Goal: Find specific page/section

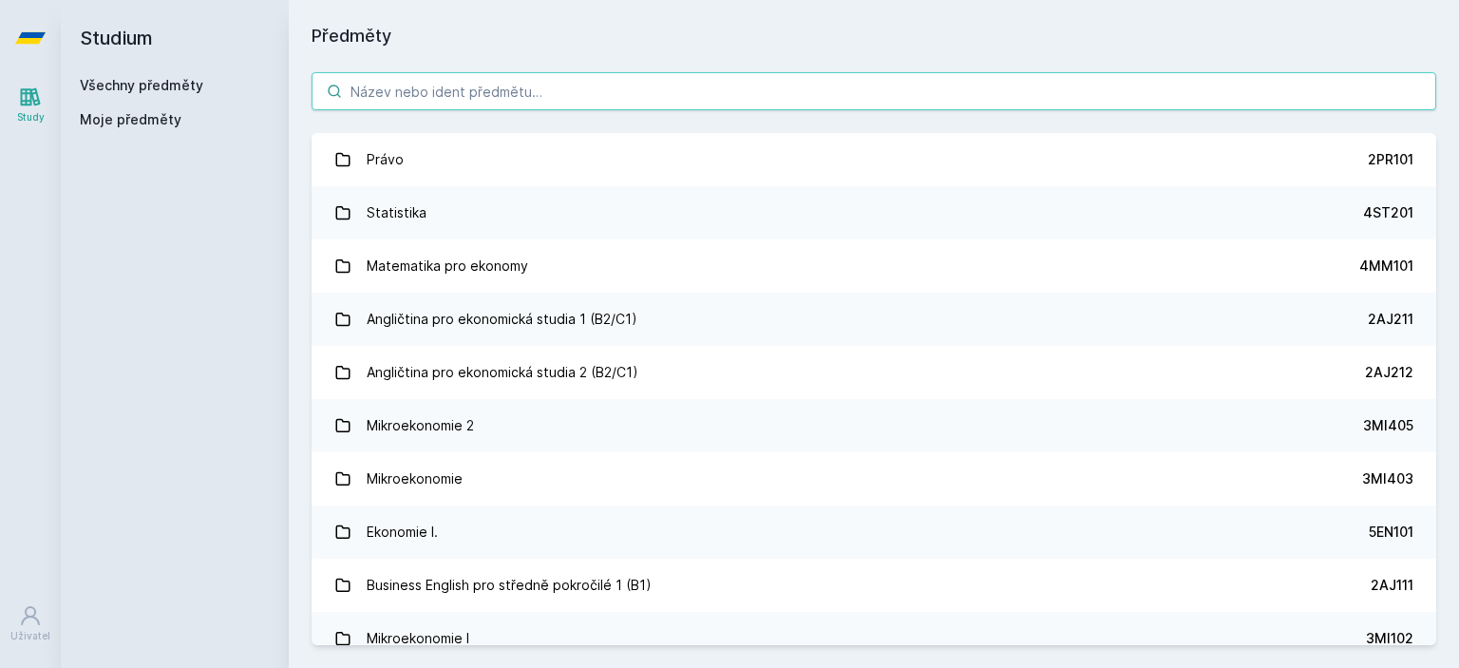
click at [463, 94] on input "search" at bounding box center [874, 91] width 1125 height 38
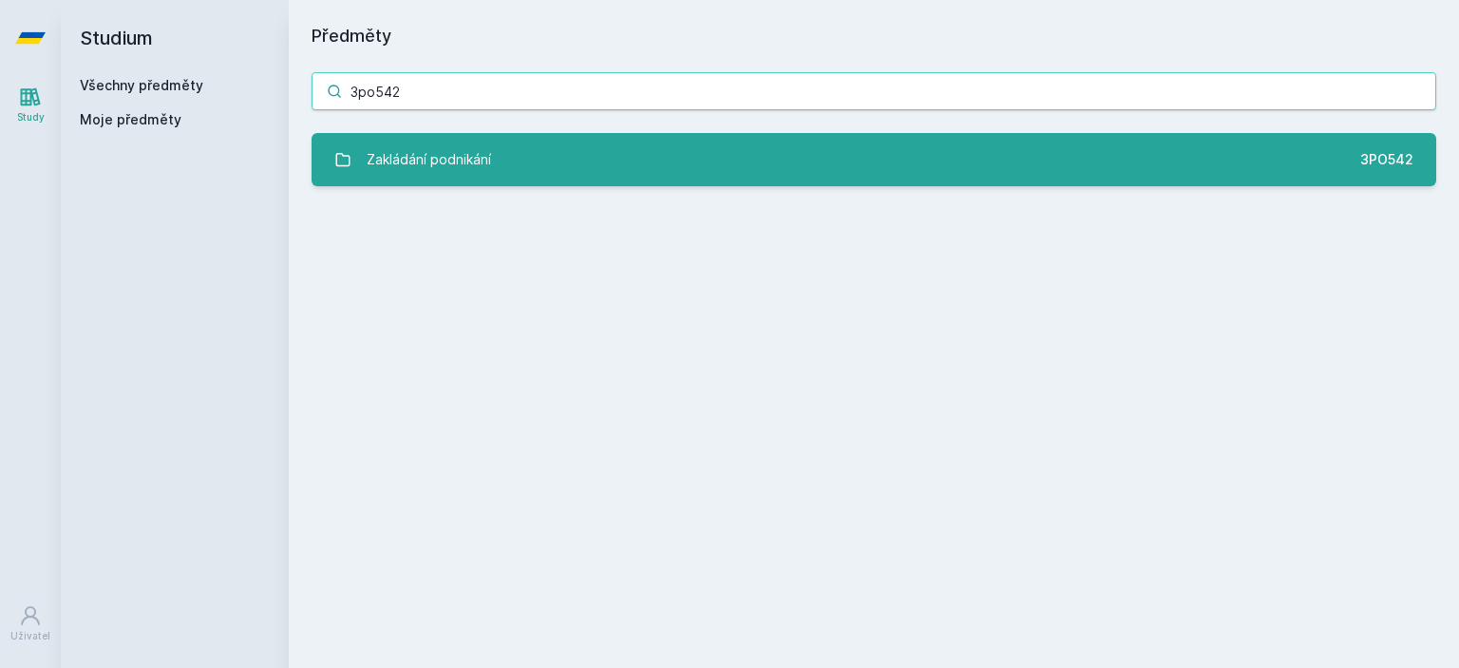
type input "3po542"
click at [479, 158] on div "Zakládání podnikání" at bounding box center [429, 160] width 124 height 38
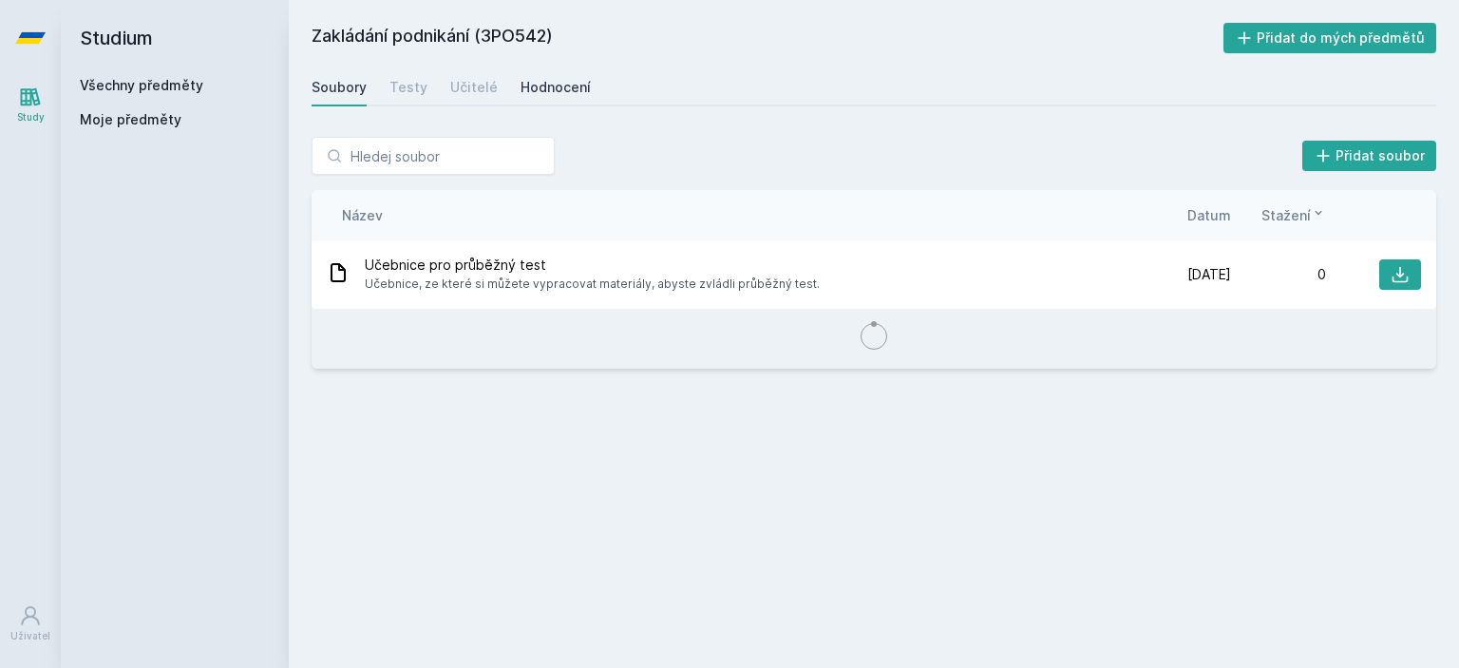
click at [530, 83] on div "Hodnocení" at bounding box center [556, 87] width 70 height 19
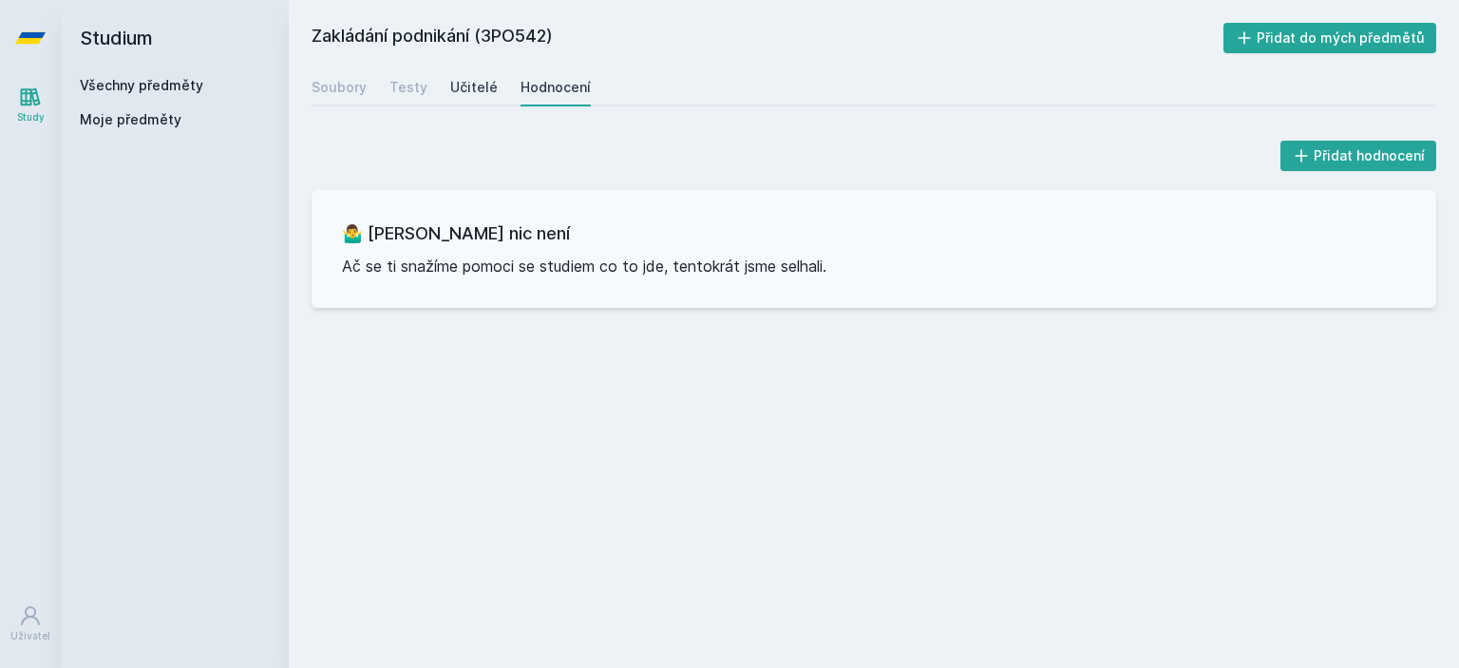
click at [462, 86] on div "Učitelé" at bounding box center [473, 87] width 47 height 19
click at [342, 82] on div "Soubory" at bounding box center [339, 87] width 55 height 19
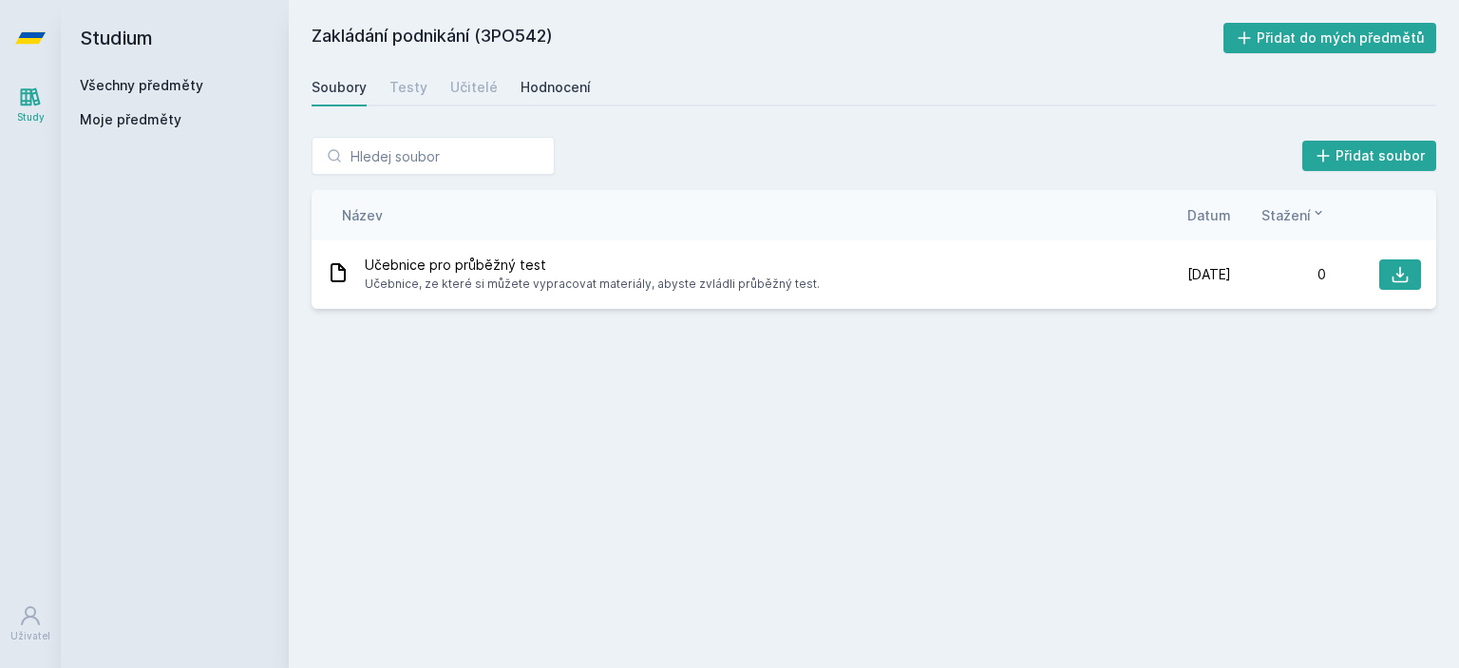
click at [535, 88] on div "Hodnocení" at bounding box center [556, 87] width 70 height 19
